Goal: Transaction & Acquisition: Download file/media

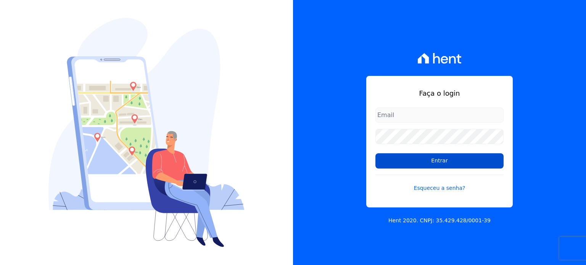
type input "[EMAIL_ADDRESS][DOMAIN_NAME]"
click at [401, 163] on input "Entrar" at bounding box center [440, 160] width 128 height 15
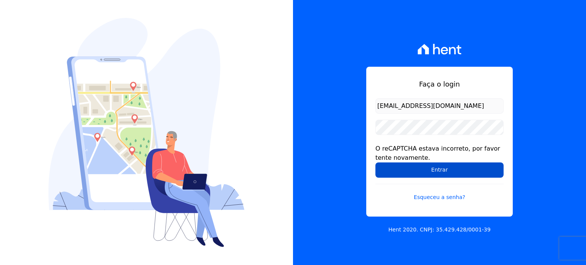
click at [420, 171] on input "Entrar" at bounding box center [440, 170] width 128 height 15
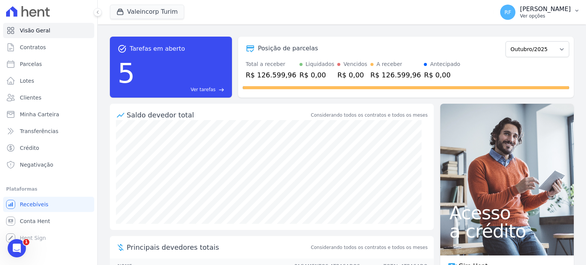
click at [516, 8] on span "RF" at bounding box center [507, 12] width 15 height 15
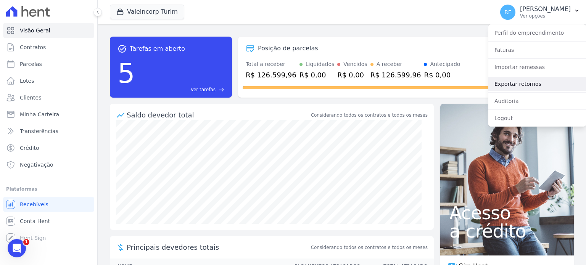
click at [514, 84] on link "Exportar retornos" at bounding box center [537, 84] width 98 height 14
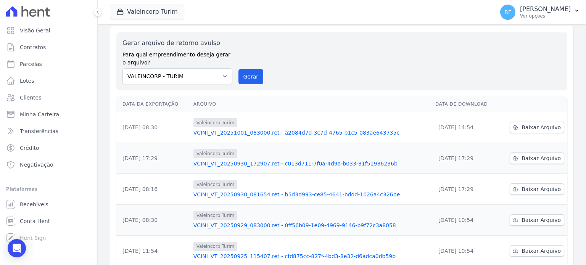
scroll to position [38, 0]
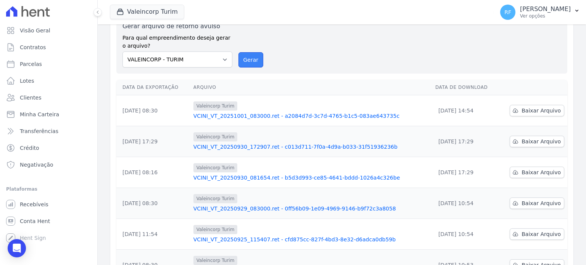
click at [248, 61] on button "Gerar" at bounding box center [251, 59] width 25 height 15
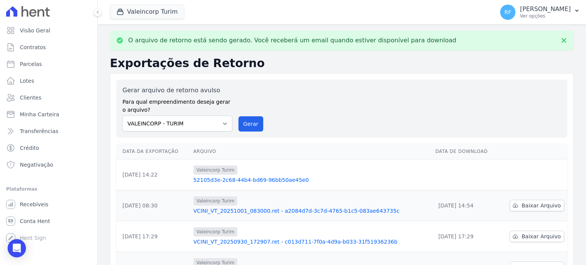
click at [234, 181] on link "52105d3e-2c68-44b4-bd69-96bb50ae45e0" at bounding box center [311, 180] width 236 height 8
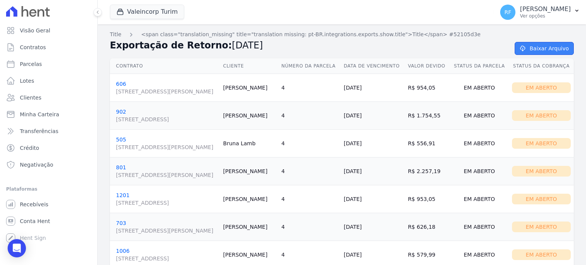
click at [524, 48] on icon at bounding box center [523, 48] width 8 height 6
